Goal: Information Seeking & Learning: Learn about a topic

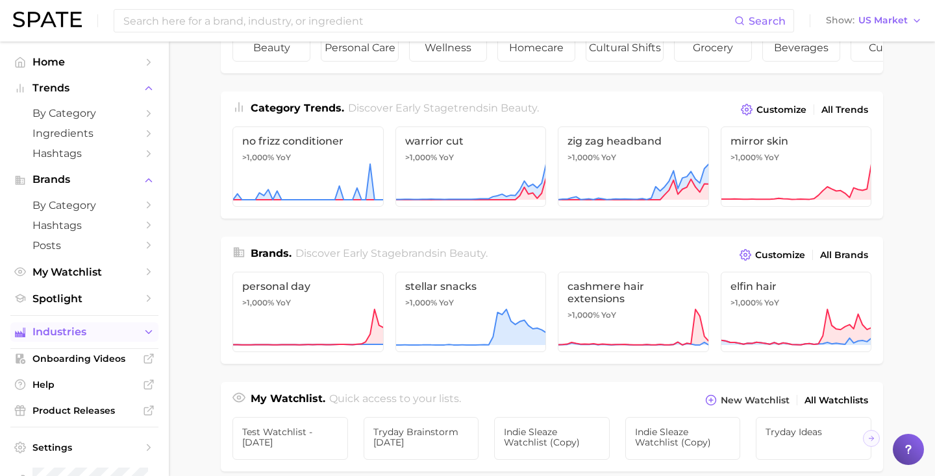
click at [114, 326] on button "Industries" at bounding box center [84, 332] width 148 height 19
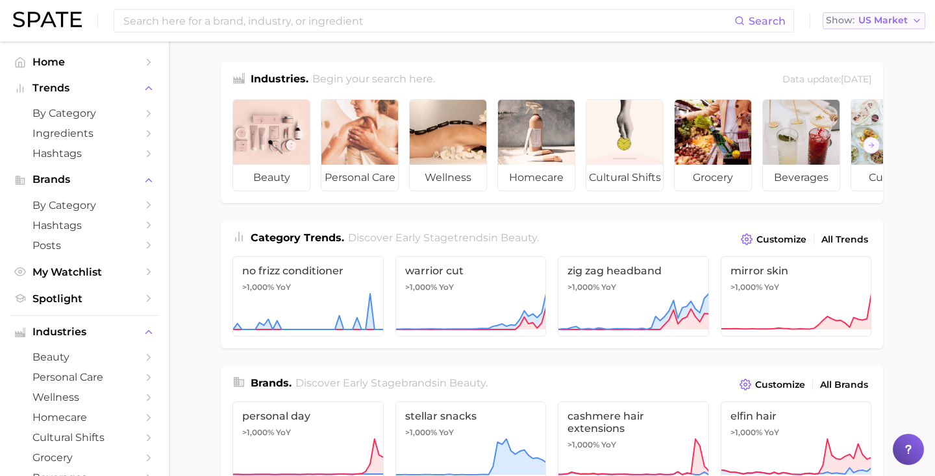
click at [839, 18] on span "Show" at bounding box center [840, 20] width 29 height 7
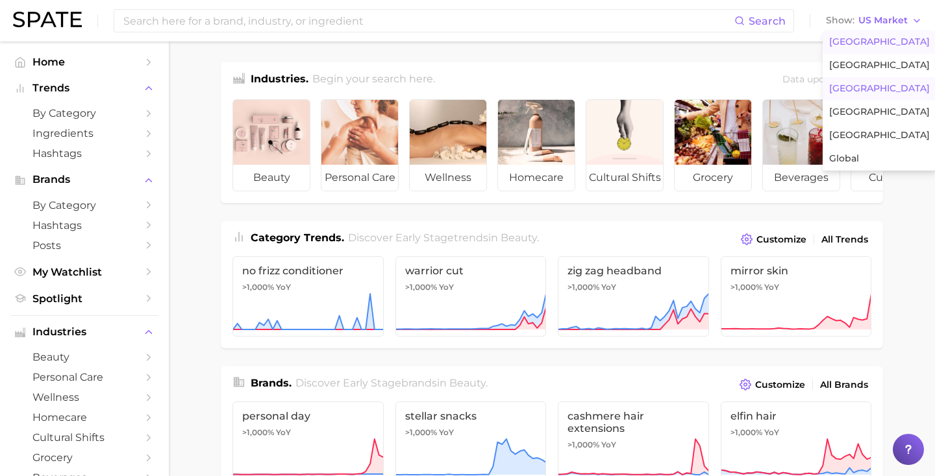
click at [850, 86] on span "[GEOGRAPHIC_DATA]" at bounding box center [879, 88] width 101 height 11
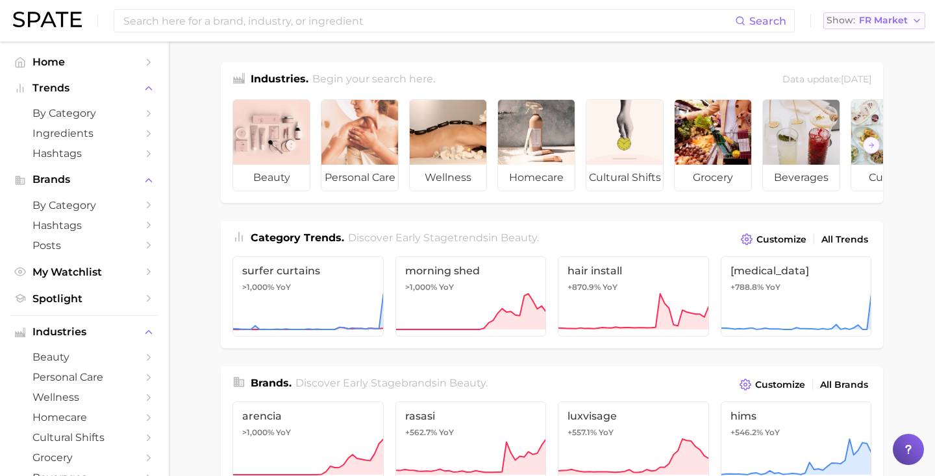
click at [884, 17] on span "FR Market" at bounding box center [883, 20] width 49 height 7
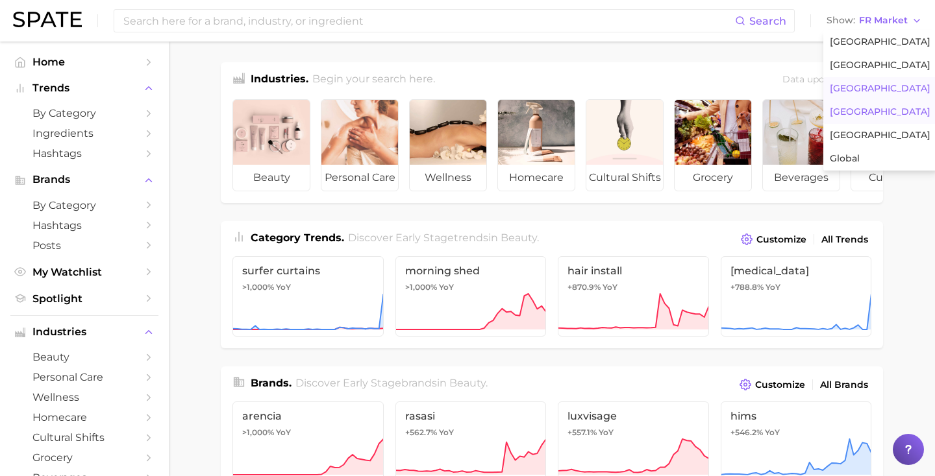
click at [861, 104] on button "[GEOGRAPHIC_DATA]" at bounding box center [880, 112] width 114 height 23
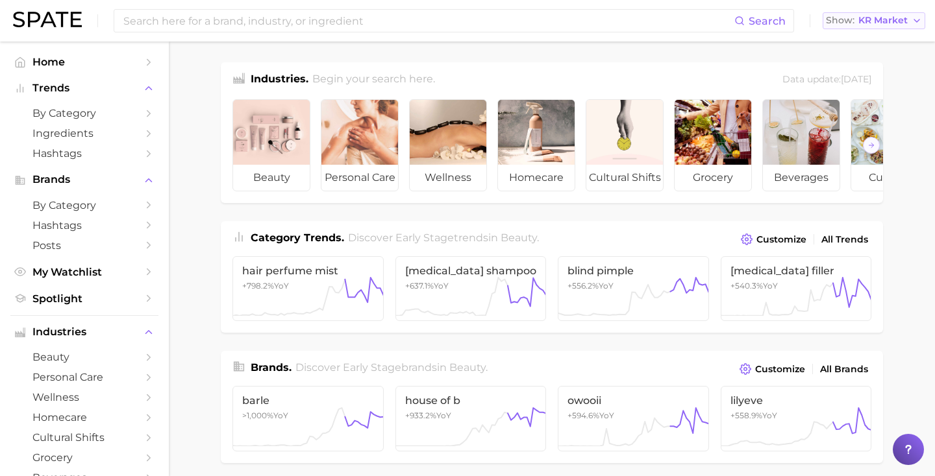
click at [886, 20] on span "KR Market" at bounding box center [882, 20] width 49 height 7
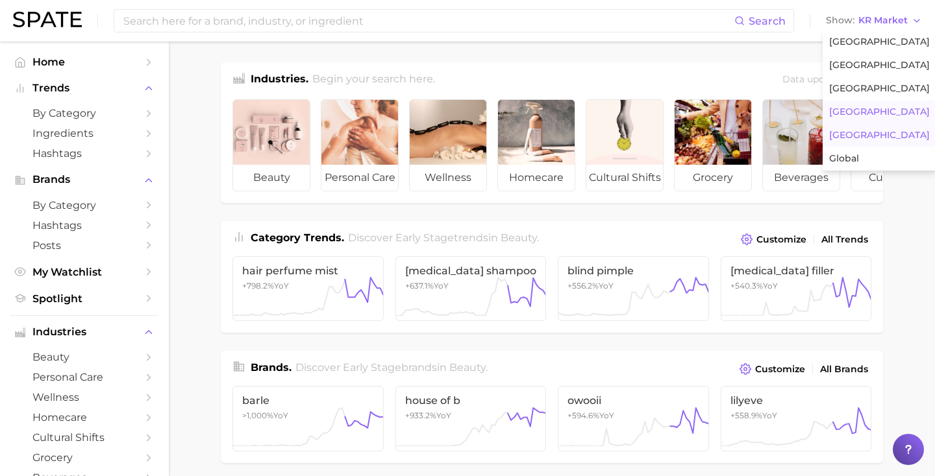
click at [854, 141] on button "[GEOGRAPHIC_DATA]" at bounding box center [879, 135] width 114 height 23
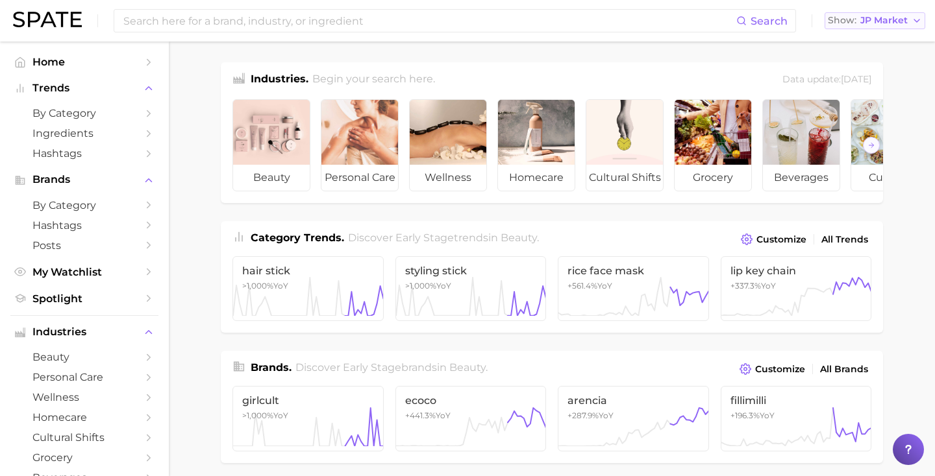
click at [839, 21] on span "Show" at bounding box center [842, 20] width 29 height 7
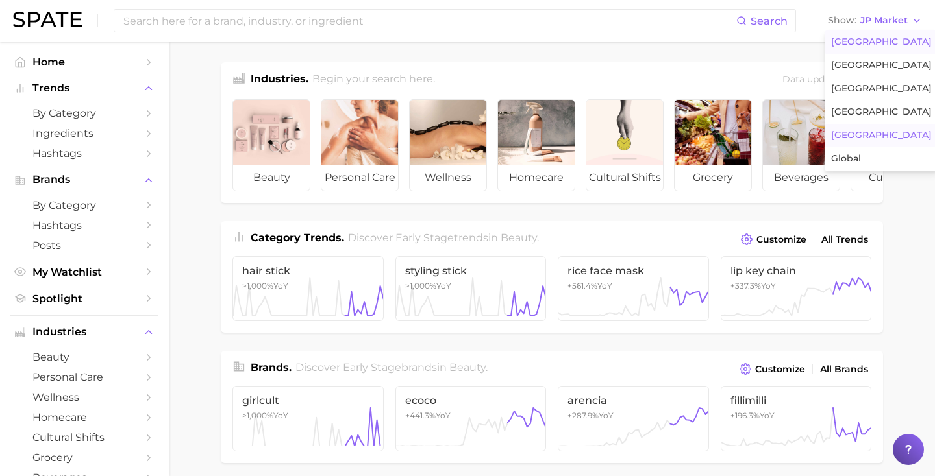
click at [830, 43] on button "[GEOGRAPHIC_DATA]" at bounding box center [881, 42] width 114 height 23
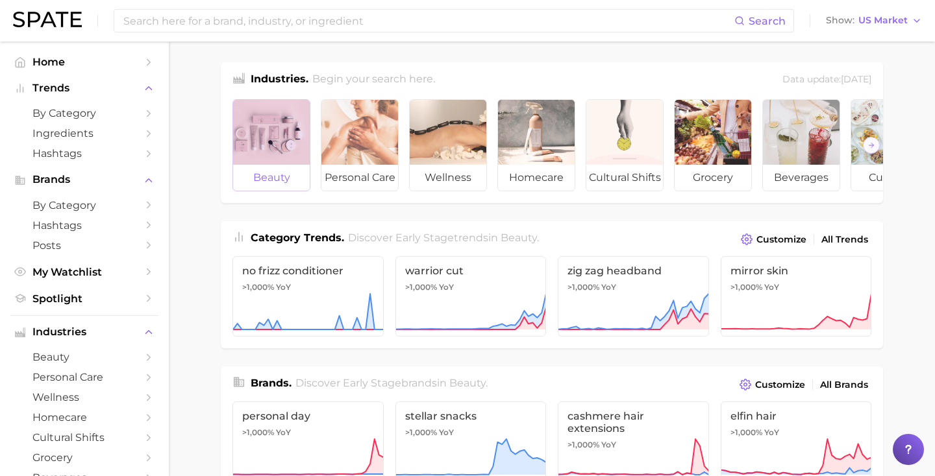
click at [280, 153] on div at bounding box center [271, 132] width 77 height 65
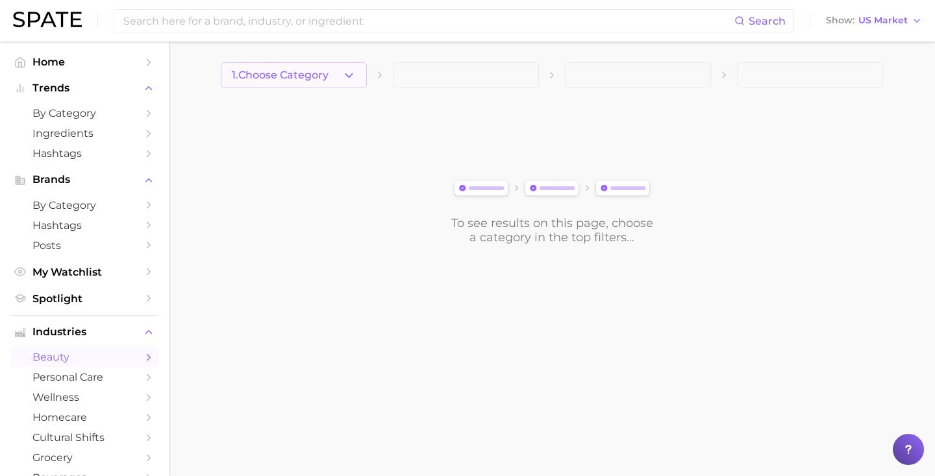
click at [308, 75] on span "1. Choose Category" at bounding box center [280, 75] width 97 height 12
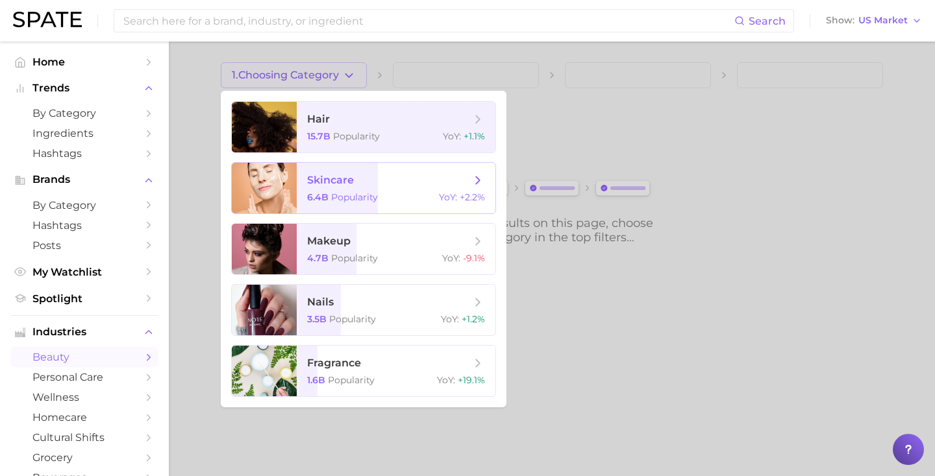
click at [324, 171] on span "skincare 6.4b Popularity YoY : +2.2%" at bounding box center [396, 188] width 199 height 51
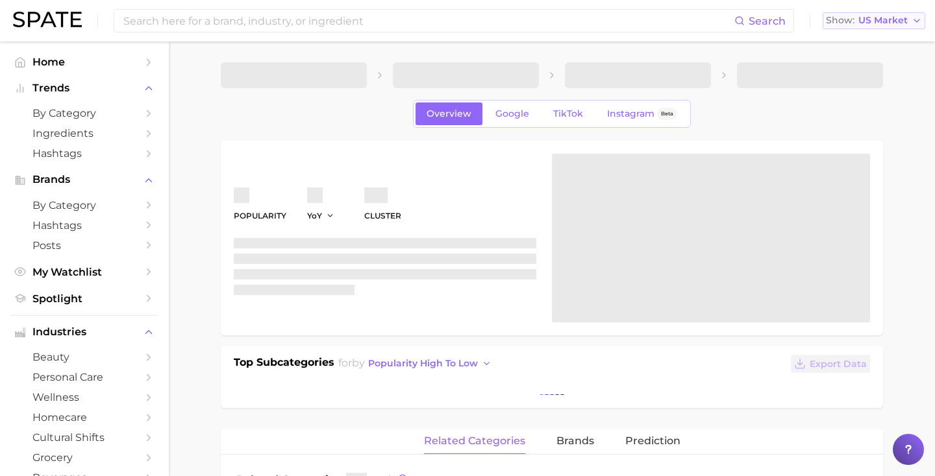
click at [846, 19] on span "Show" at bounding box center [840, 20] width 29 height 7
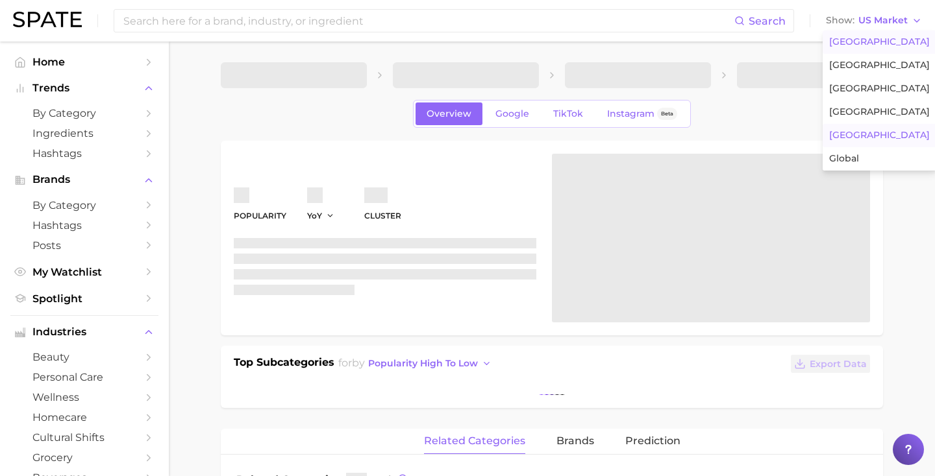
click at [847, 132] on span "[GEOGRAPHIC_DATA]" at bounding box center [879, 135] width 101 height 11
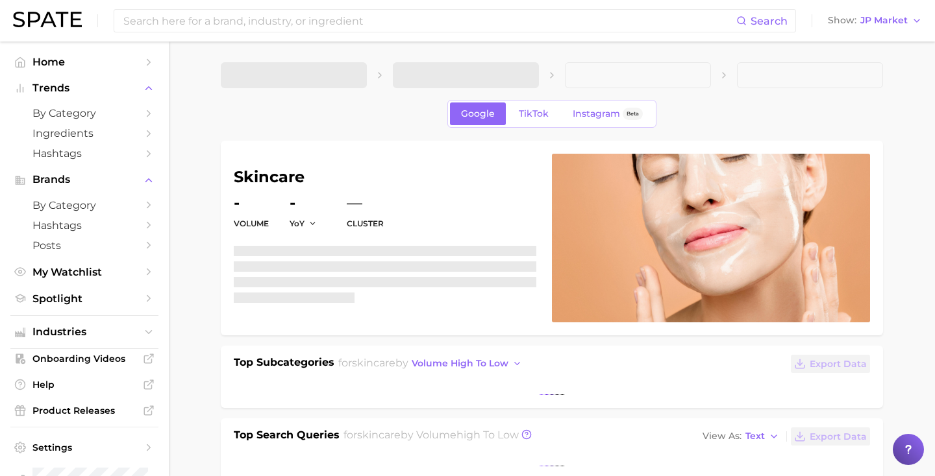
click at [868, 10] on div "Search Show JP Market" at bounding box center [467, 21] width 909 height 42
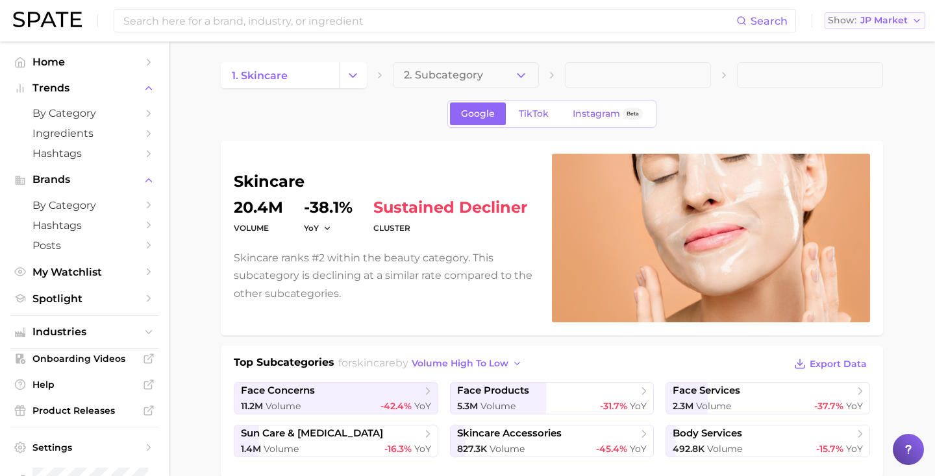
click at [868, 19] on span "JP Market" at bounding box center [883, 20] width 47 height 7
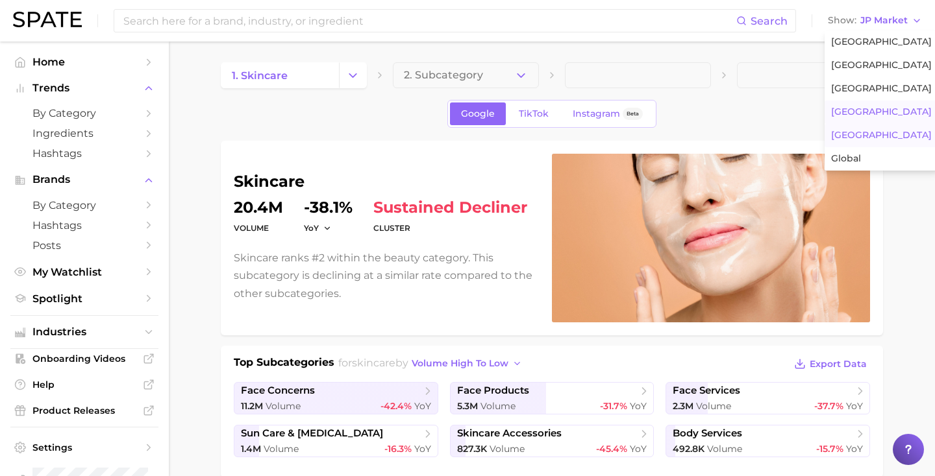
click at [852, 112] on span "[GEOGRAPHIC_DATA]" at bounding box center [881, 111] width 101 height 11
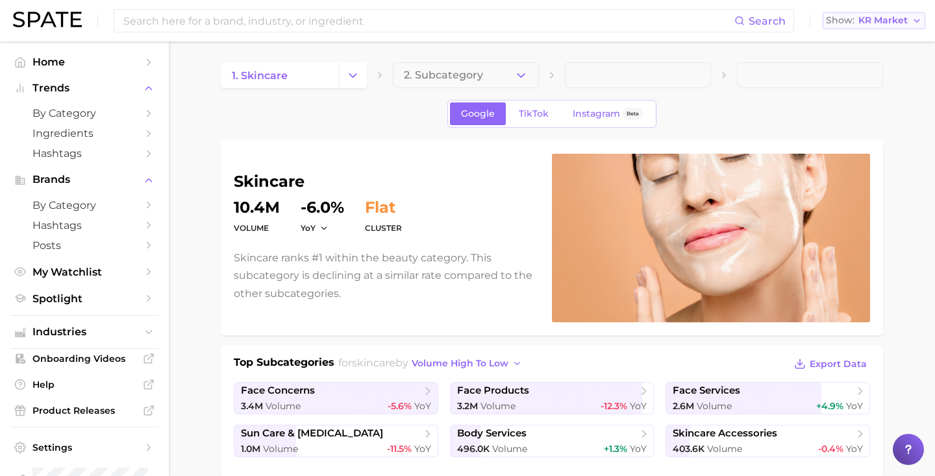
click at [876, 22] on span "KR Market" at bounding box center [882, 20] width 49 height 7
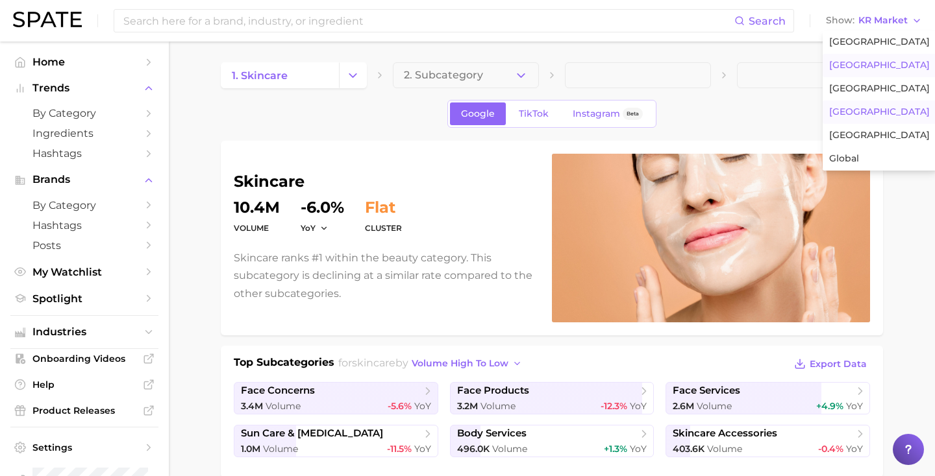
click at [855, 68] on span "[GEOGRAPHIC_DATA]" at bounding box center [879, 65] width 101 height 11
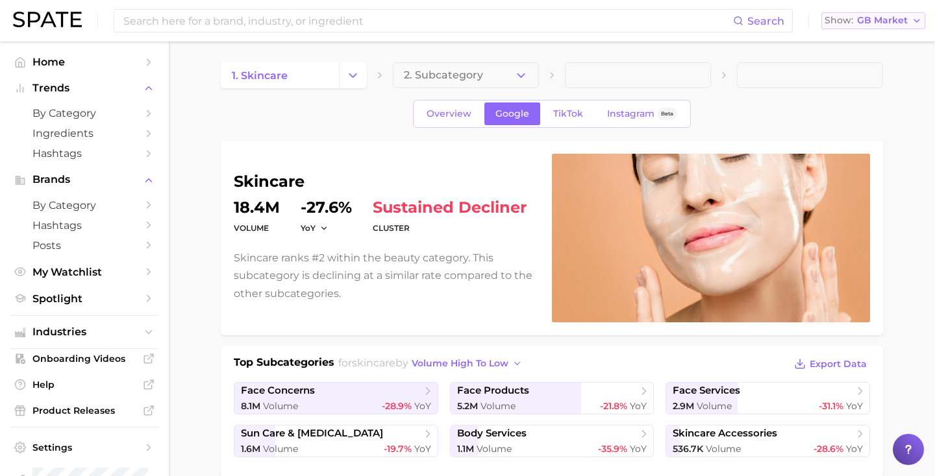
click at [869, 24] on span "GB Market" at bounding box center [882, 20] width 51 height 7
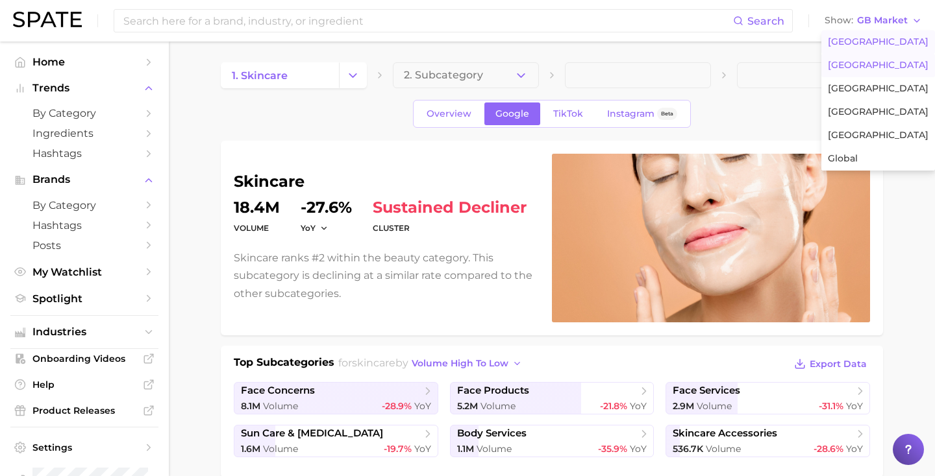
click at [854, 41] on span "[GEOGRAPHIC_DATA]" at bounding box center [878, 41] width 101 height 11
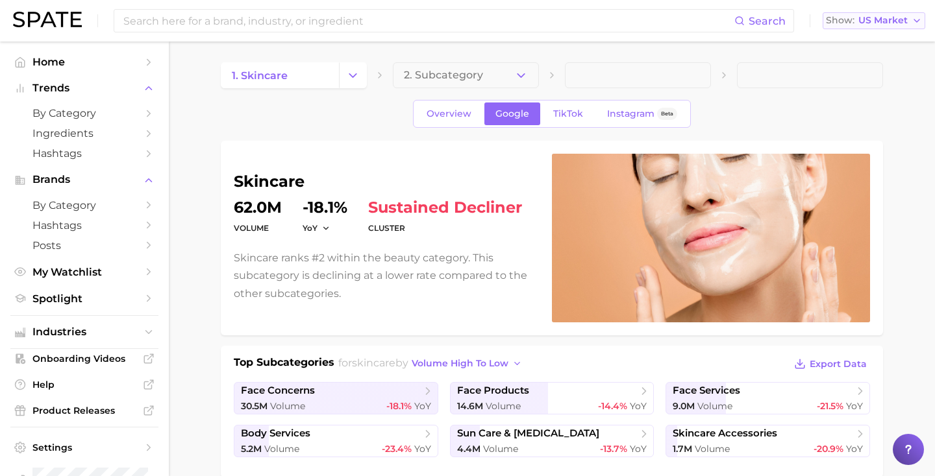
click at [861, 23] on span "US Market" at bounding box center [882, 20] width 49 height 7
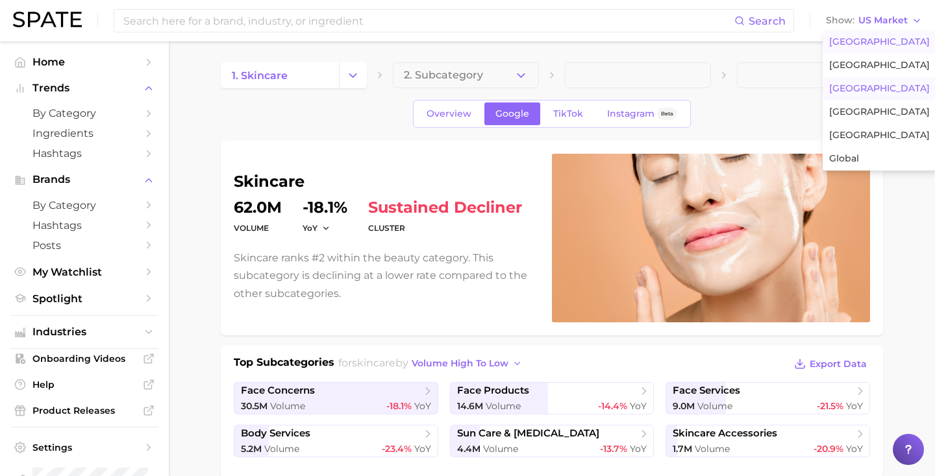
click at [847, 82] on button "[GEOGRAPHIC_DATA]" at bounding box center [879, 88] width 114 height 23
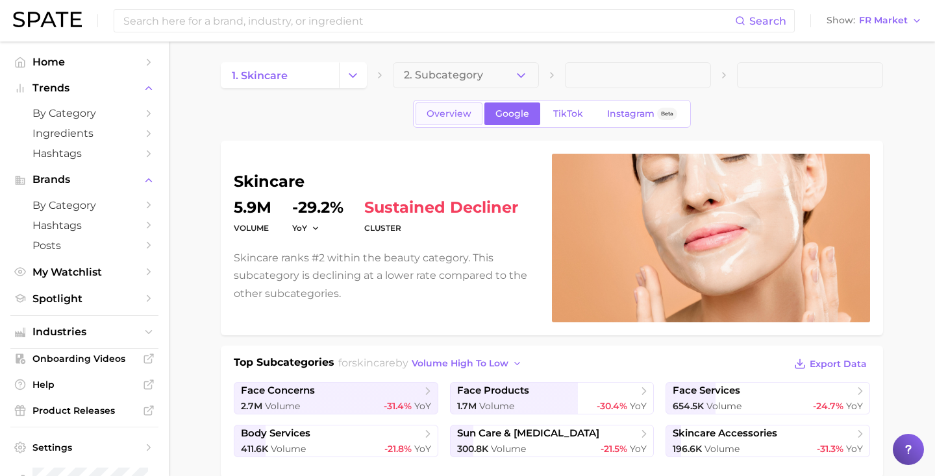
click at [450, 117] on span "Overview" at bounding box center [448, 113] width 45 height 11
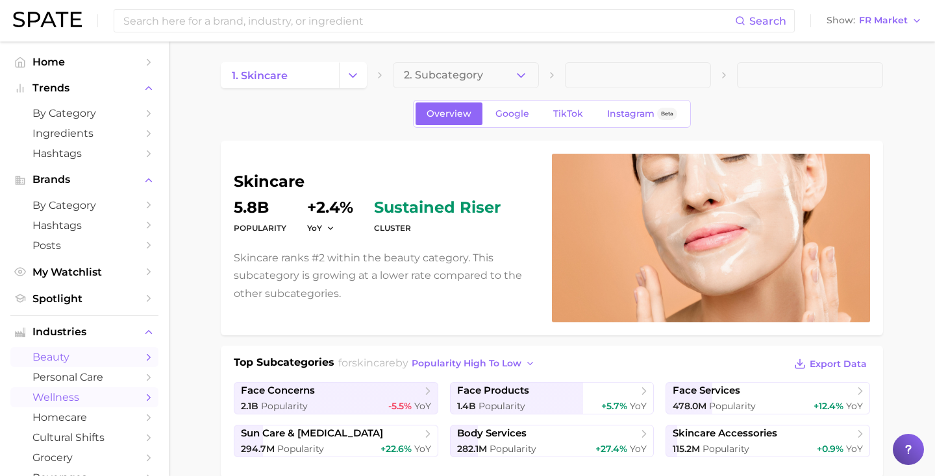
click at [74, 399] on span "wellness" at bounding box center [84, 397] width 104 height 12
click at [57, 402] on span "wellness" at bounding box center [84, 397] width 104 height 12
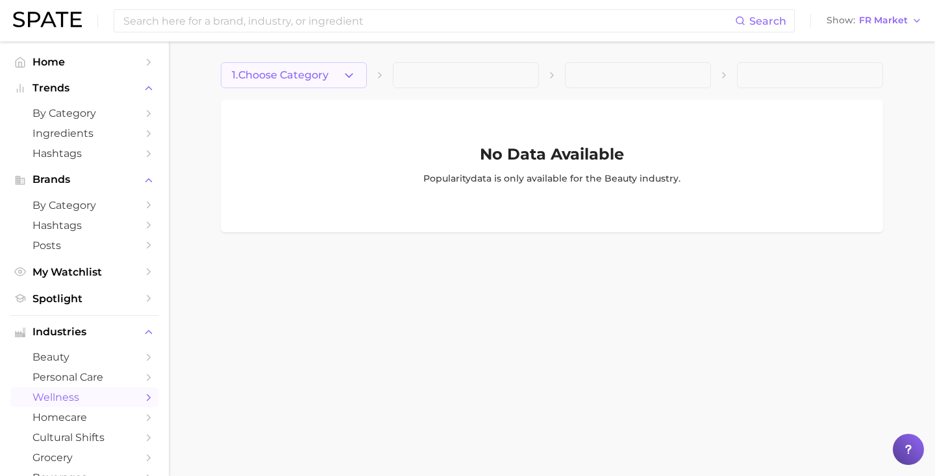
click at [338, 77] on button "1. Choose Category" at bounding box center [294, 75] width 146 height 26
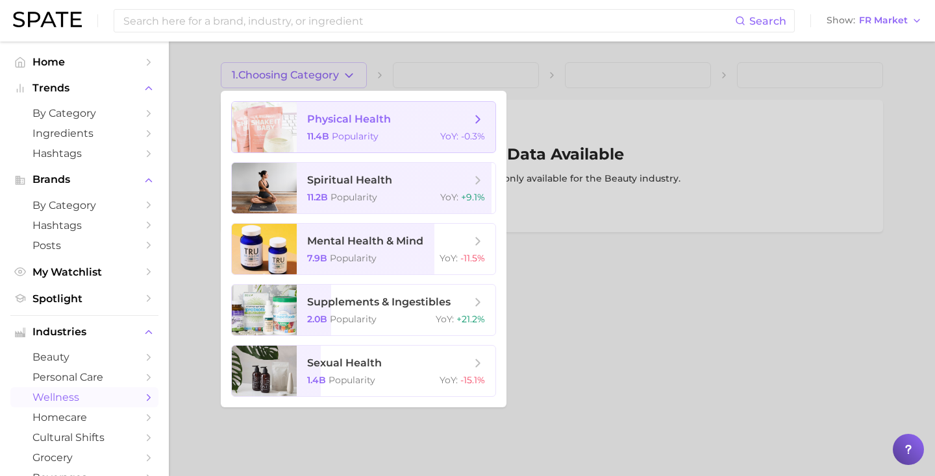
click at [341, 129] on span "physical health 11.4b Popularity YoY : -0.3%" at bounding box center [396, 127] width 199 height 51
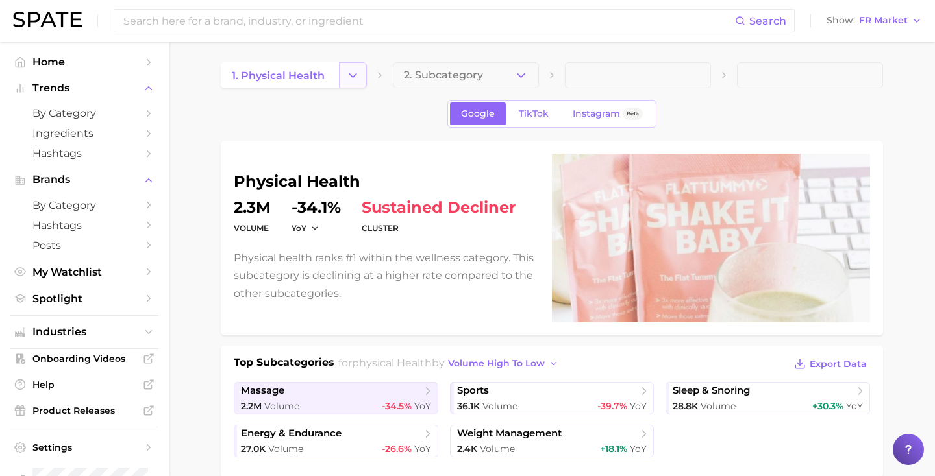
click at [343, 79] on button "Change Category" at bounding box center [353, 75] width 28 height 26
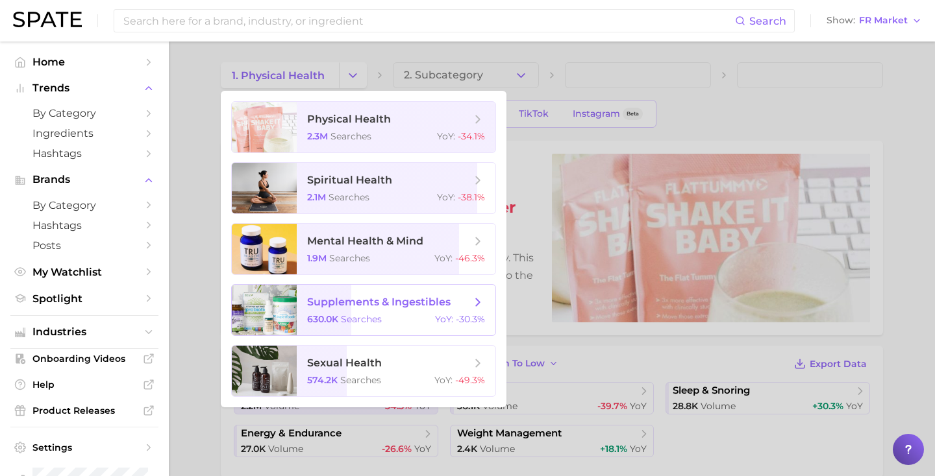
click at [330, 297] on span "supplements & ingestibles" at bounding box center [378, 302] width 143 height 12
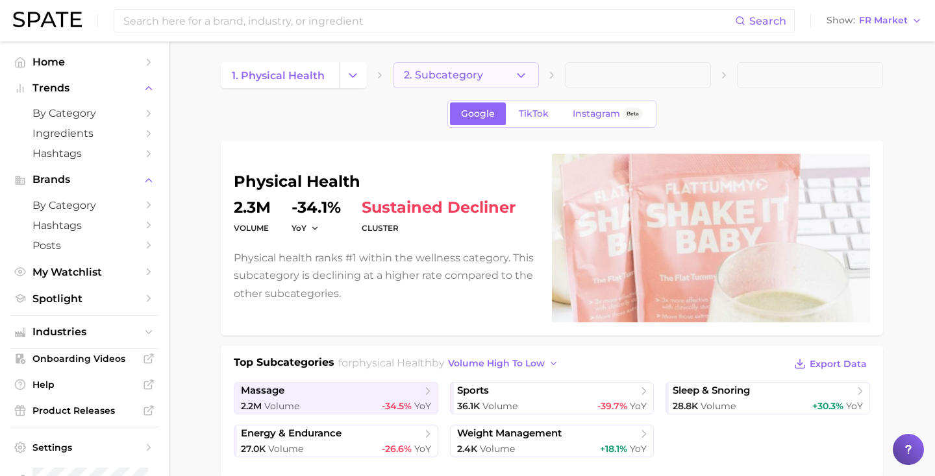
click at [472, 78] on span "2. Subcategory" at bounding box center [443, 75] width 79 height 12
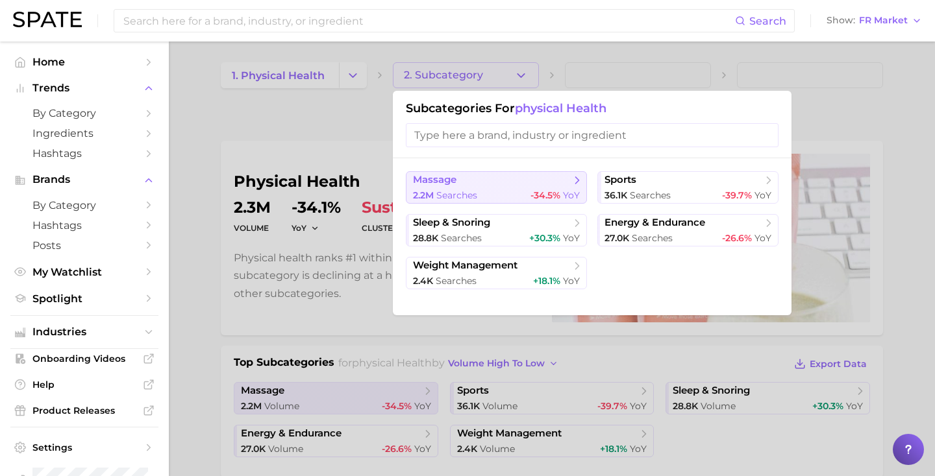
click at [476, 182] on span "massage" at bounding box center [492, 180] width 158 height 13
